Goal: Task Accomplishment & Management: Use online tool/utility

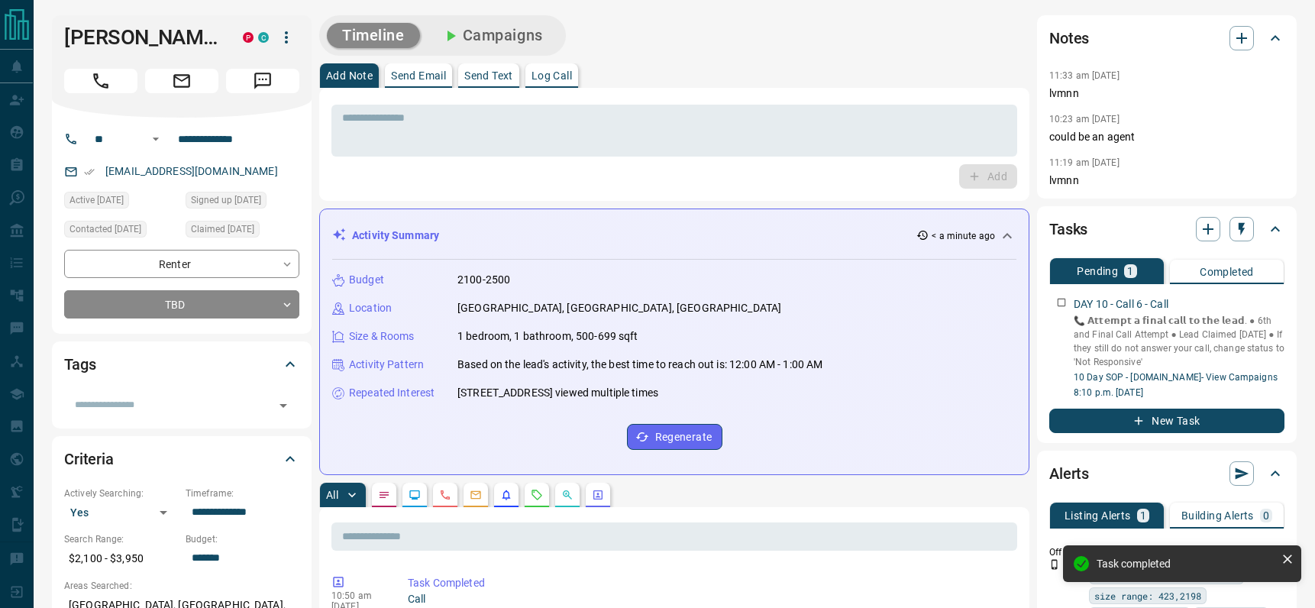
click at [557, 74] on p "Log Call" at bounding box center [552, 75] width 40 height 11
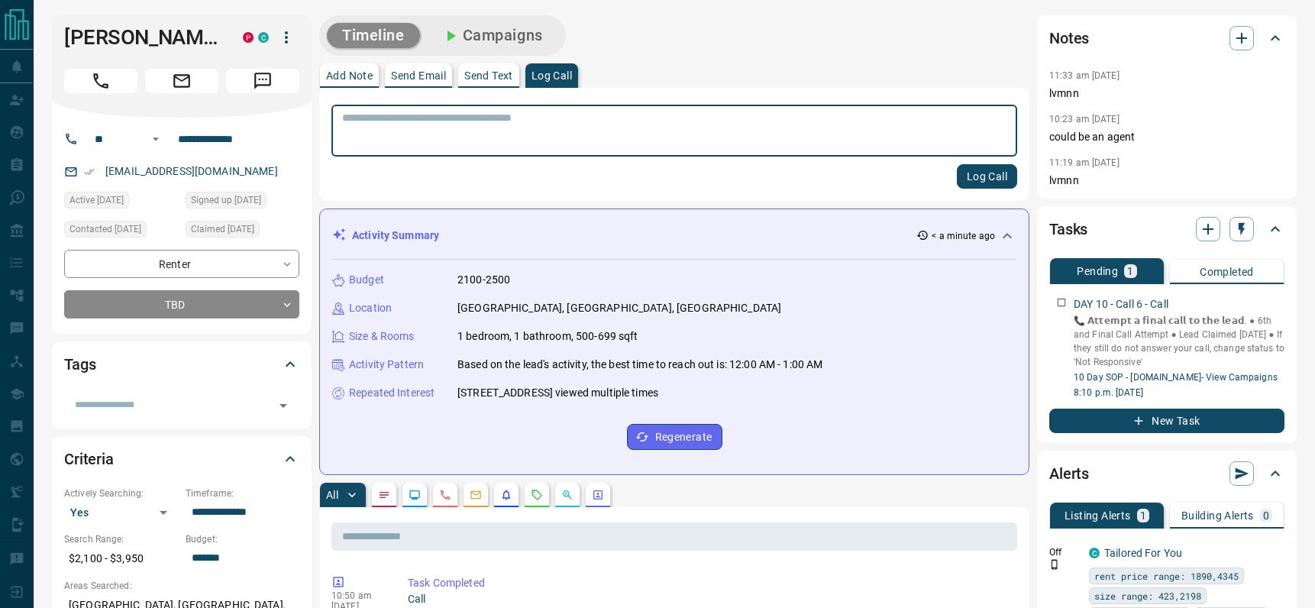
click at [547, 117] on textarea at bounding box center [674, 131] width 665 height 39
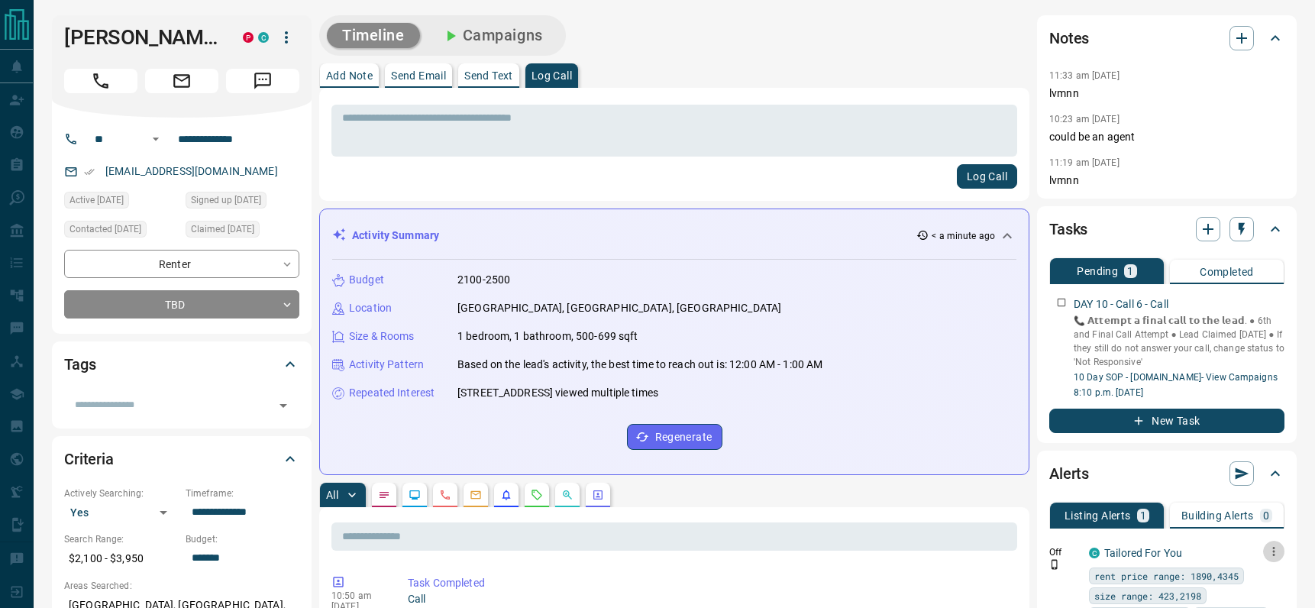
click at [1277, 555] on icon "button" at bounding box center [1274, 552] width 14 height 14
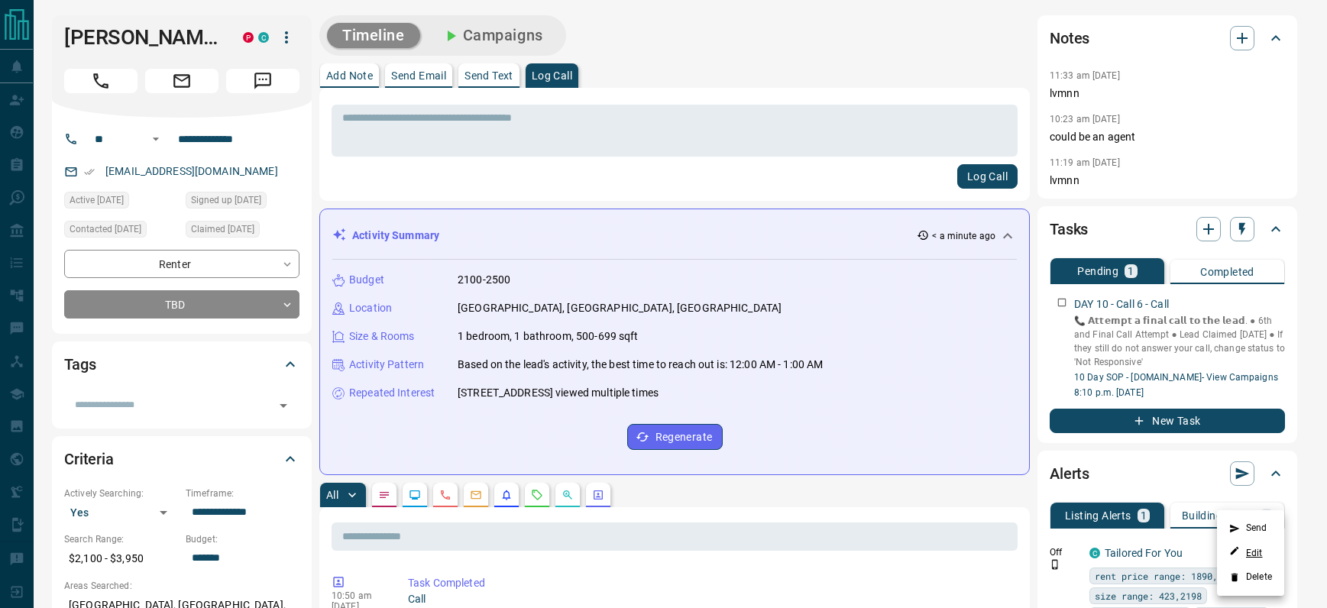
click at [1250, 550] on link "Edit" at bounding box center [1246, 552] width 34 height 15
click at [494, 138] on div at bounding box center [663, 304] width 1327 height 608
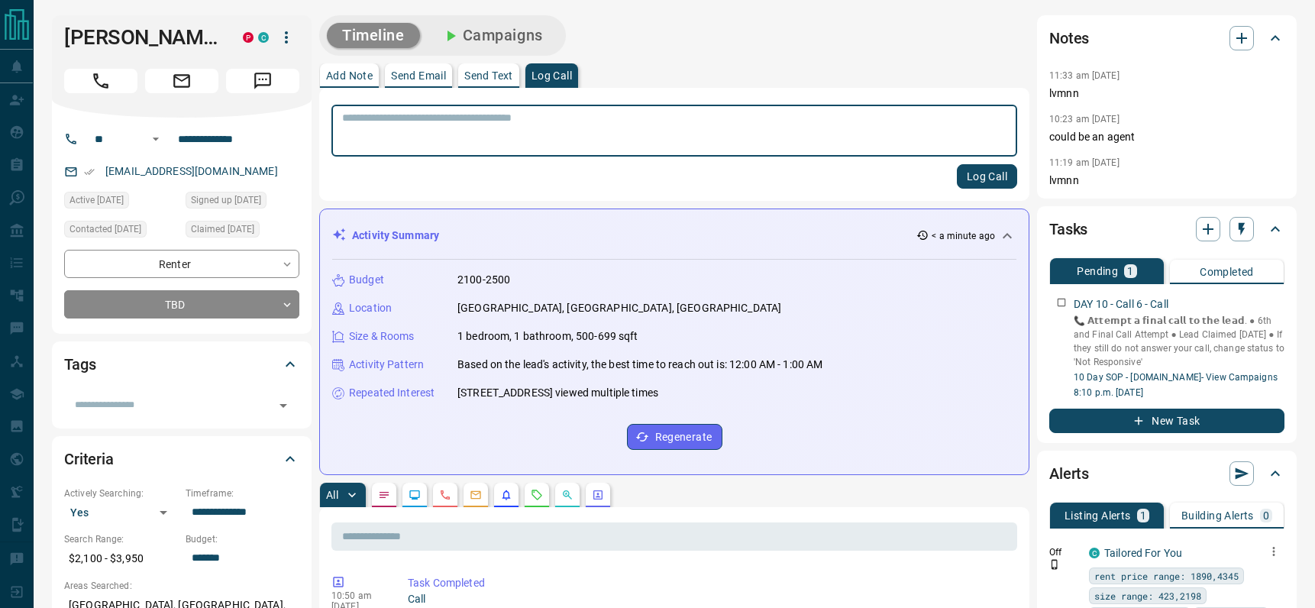
click at [529, 123] on textarea at bounding box center [674, 131] width 665 height 39
type textarea "*****"
click at [982, 179] on button "Log Call" at bounding box center [987, 176] width 60 height 24
